Goal: Task Accomplishment & Management: Use online tool/utility

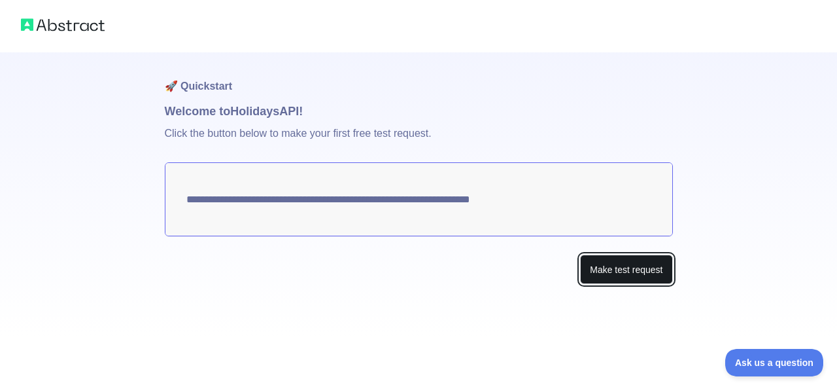
click at [607, 272] on button "Make test request" at bounding box center [626, 269] width 92 height 29
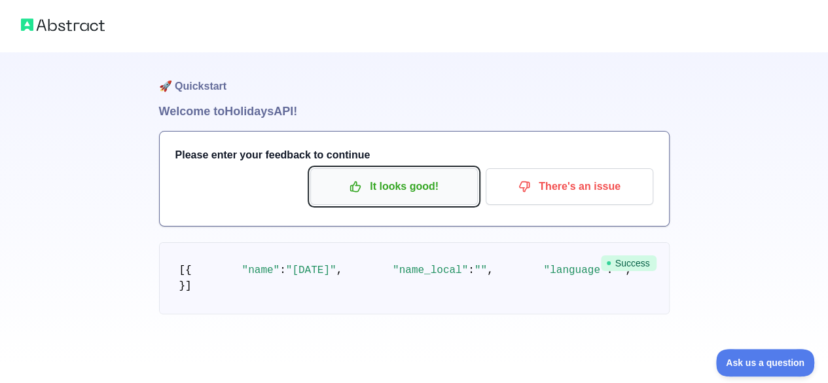
click at [418, 192] on p "It looks good!" at bounding box center [394, 186] width 148 height 22
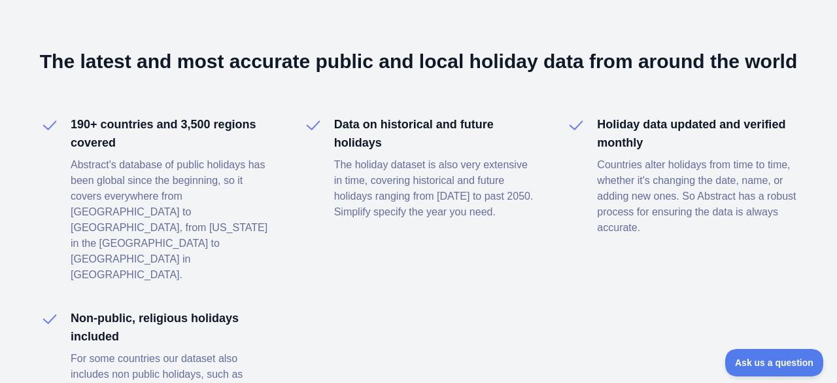
scroll to position [550, 0]
